Goal: Task Accomplishment & Management: Manage account settings

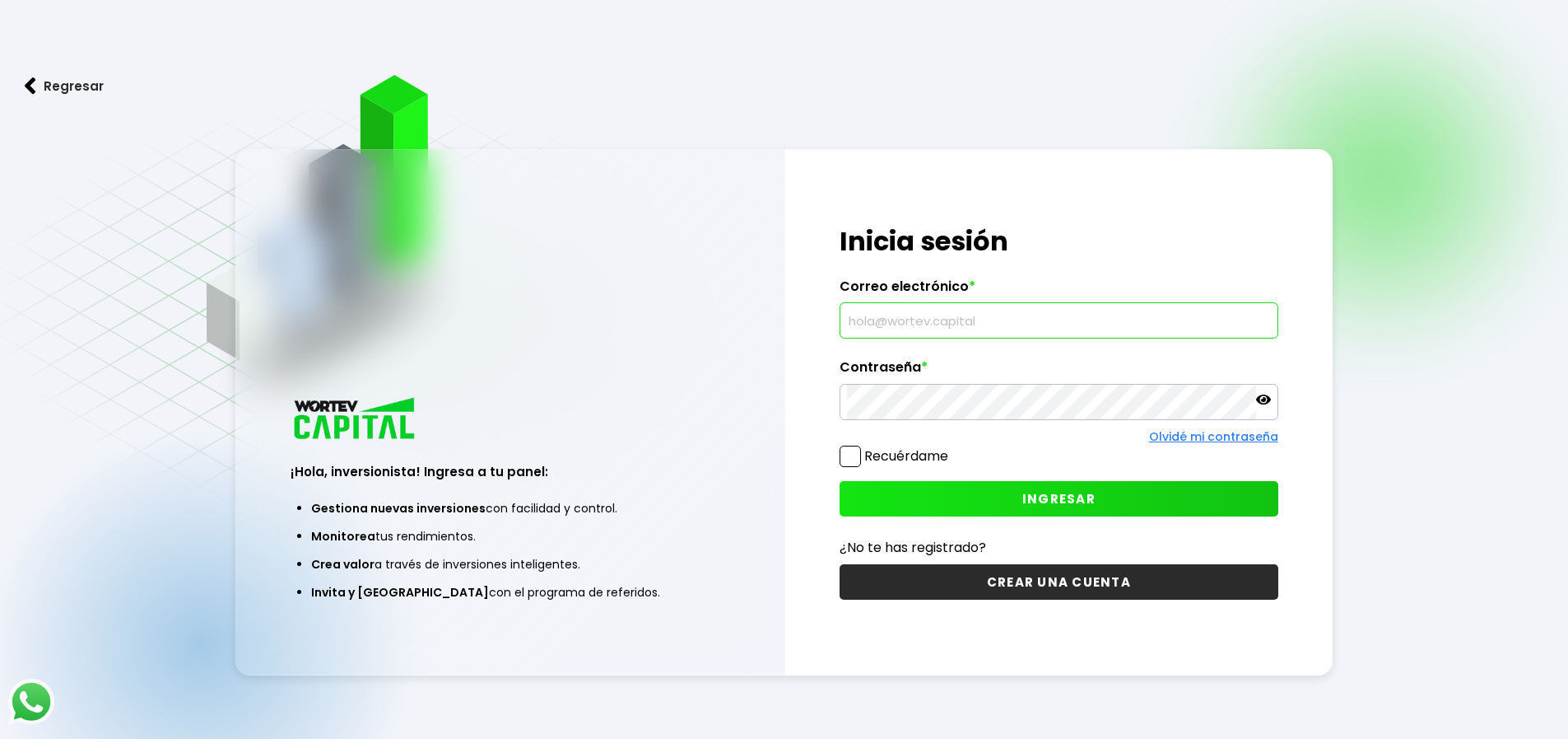
click at [939, 313] on input "text" at bounding box center [1059, 320] width 424 height 35
type input "[PERSON_NAME][EMAIL_ADDRESS][PERSON_NAME][PERSON_NAME][DOMAIN_NAME]"
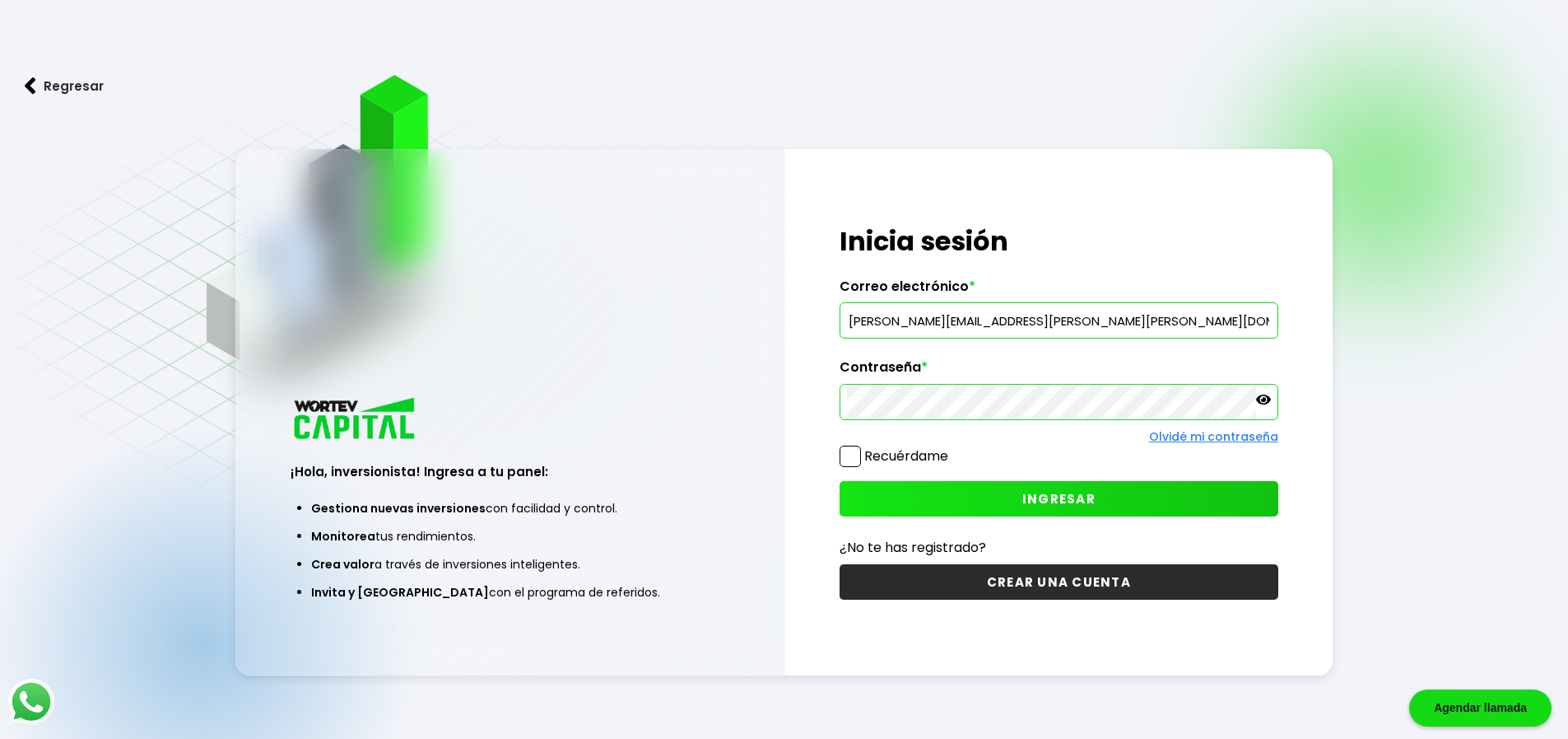
click at [1048, 498] on span "INGRESAR" at bounding box center [1059, 498] width 74 height 17
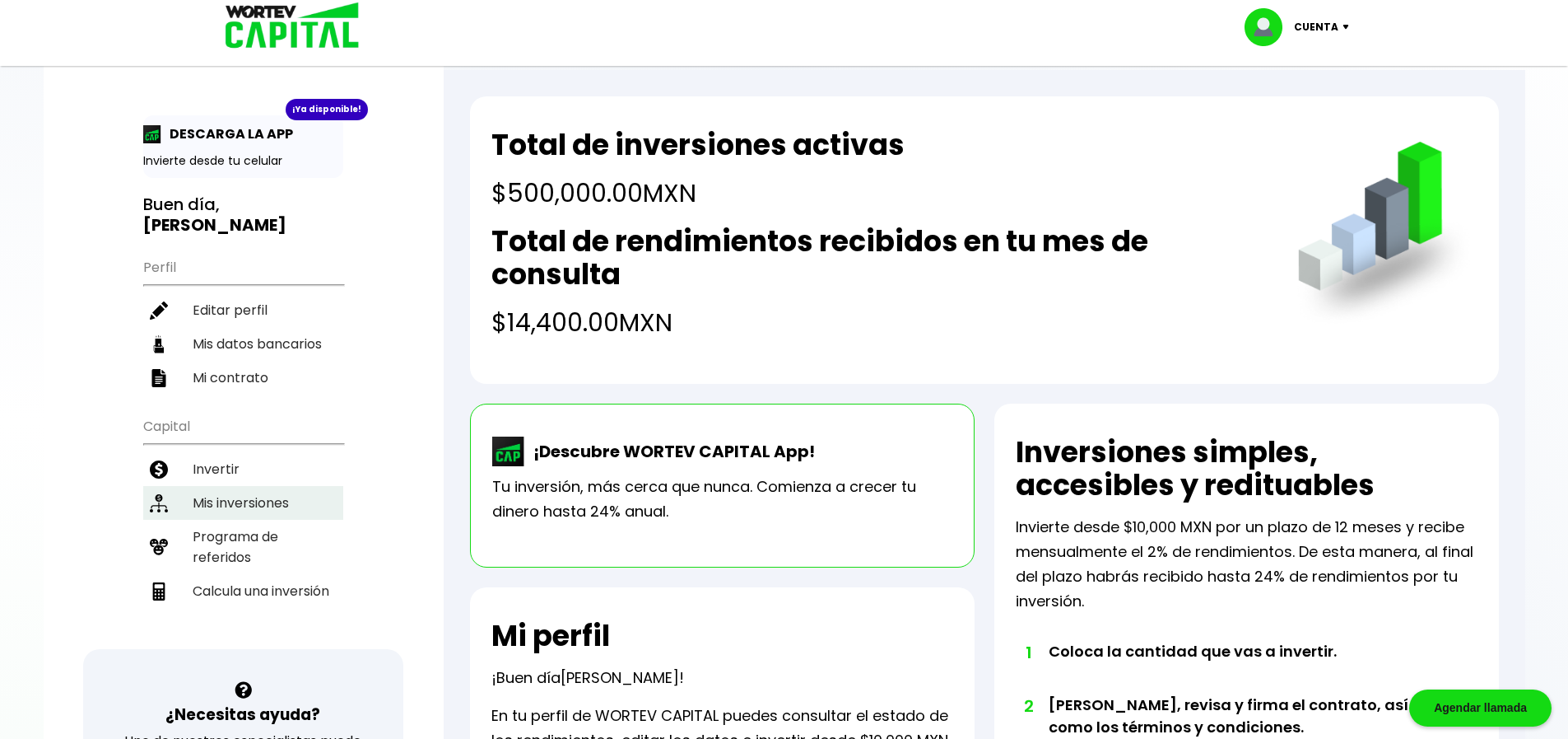
click at [211, 486] on li "Mis inversiones" at bounding box center [243, 503] width 200 height 34
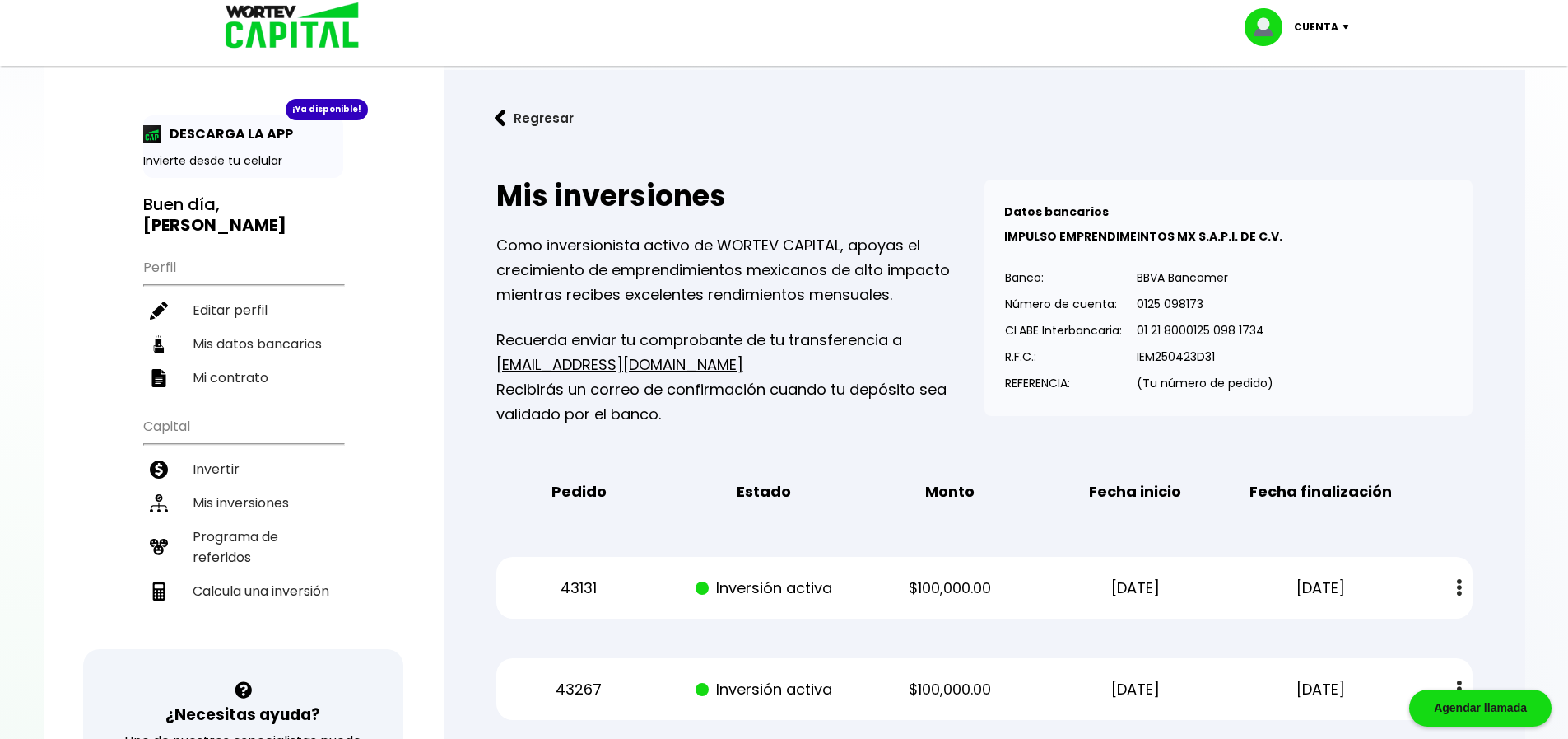
click at [524, 118] on button "Regresar" at bounding box center [534, 118] width 128 height 44
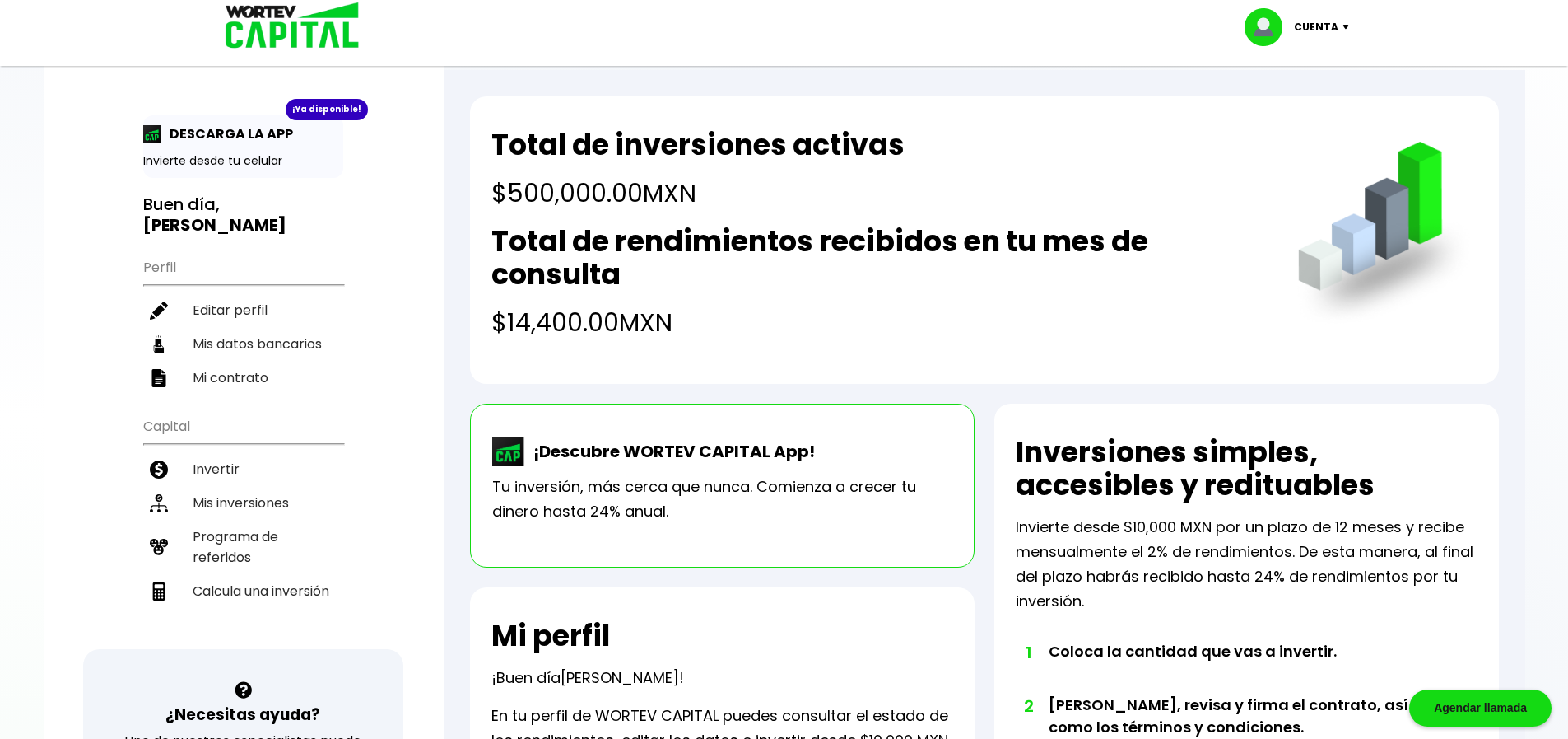
click at [1349, 27] on img at bounding box center [1349, 28] width 22 height 5
click at [1318, 107] on li "Cerrar sesión" at bounding box center [1299, 110] width 132 height 34
